Goal: Information Seeking & Learning: Learn about a topic

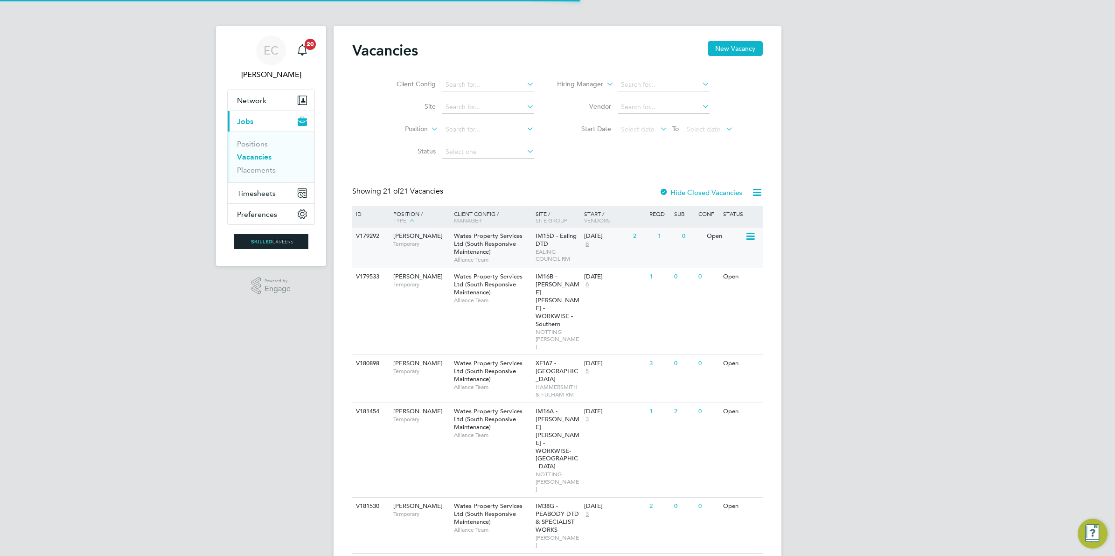
click at [423, 258] on div "V179292 Carpenter BC Temporary Wates Property Services Ltd (South Responsive Ma…" at bounding box center [557, 248] width 411 height 40
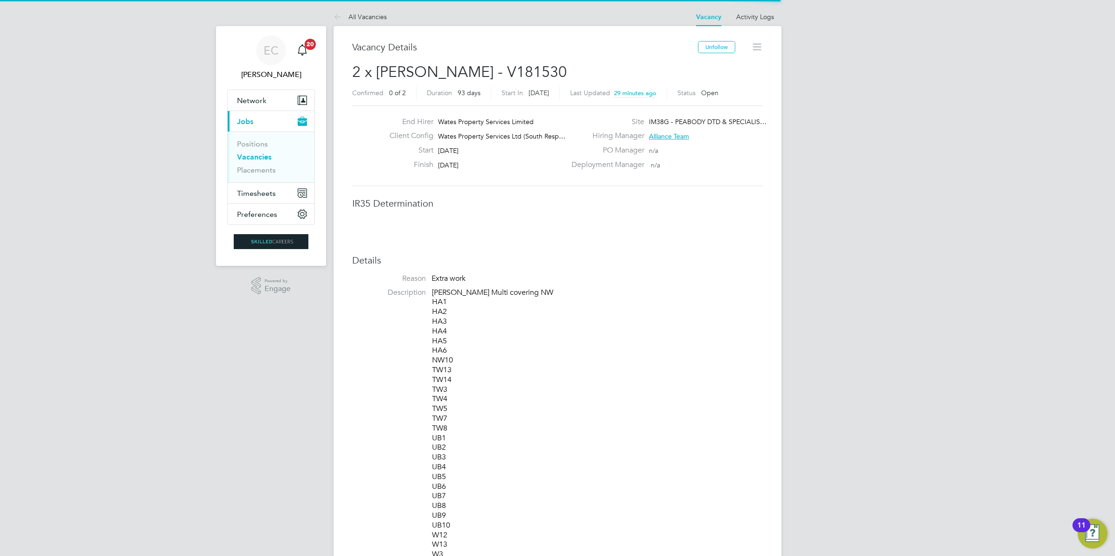
scroll to position [5, 5]
